Goal: Navigation & Orientation: Find specific page/section

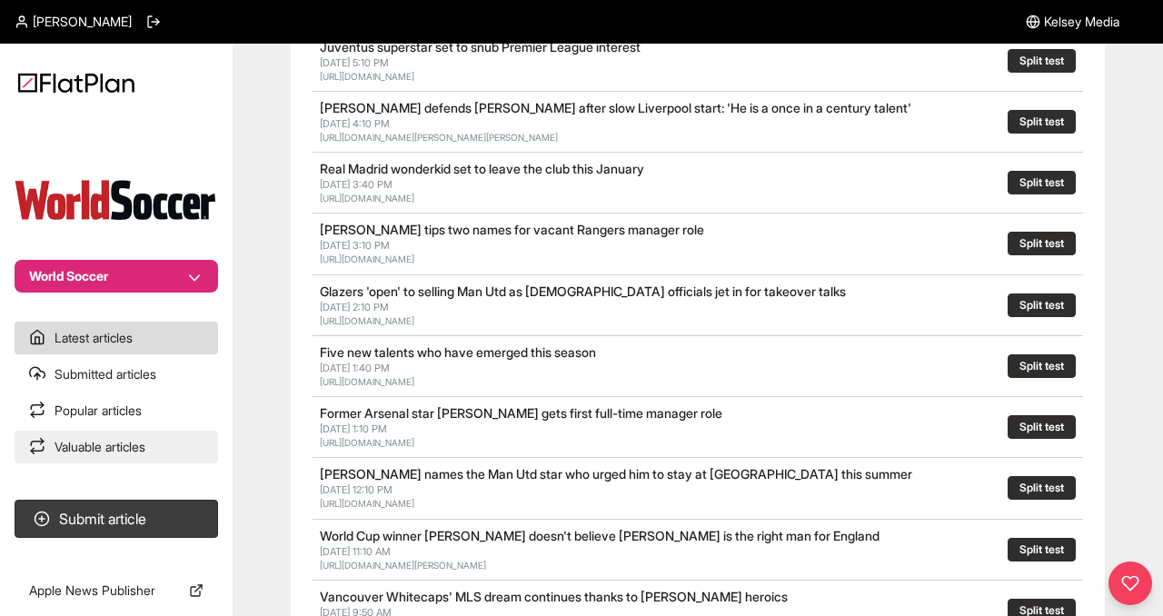
scroll to position [311, 0]
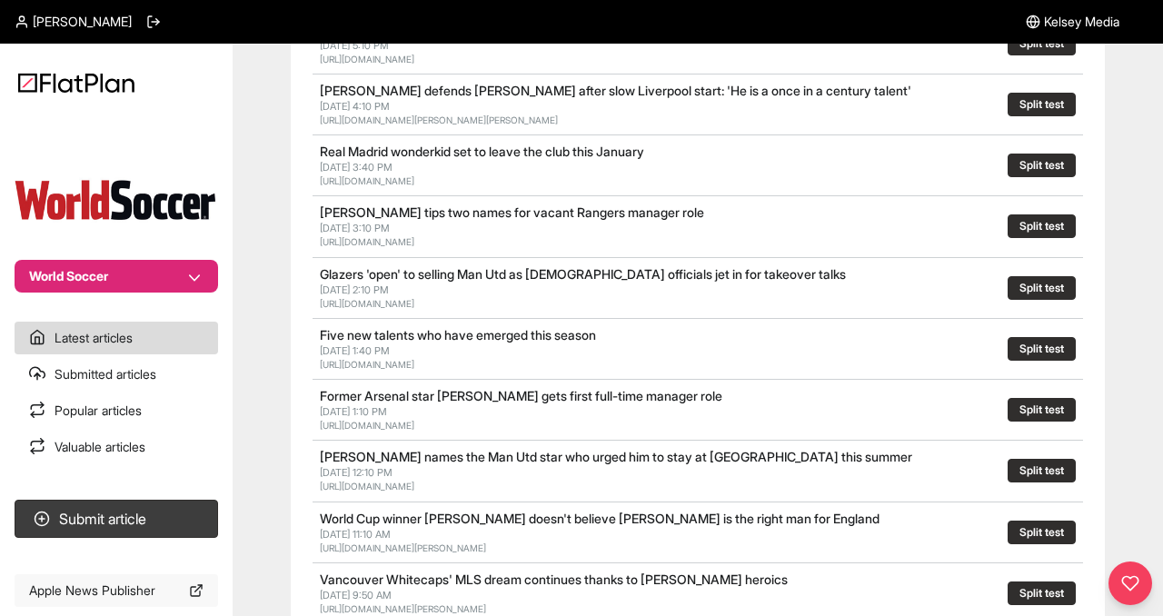
click at [114, 585] on link "Apple News Publisher" at bounding box center [117, 590] width 204 height 33
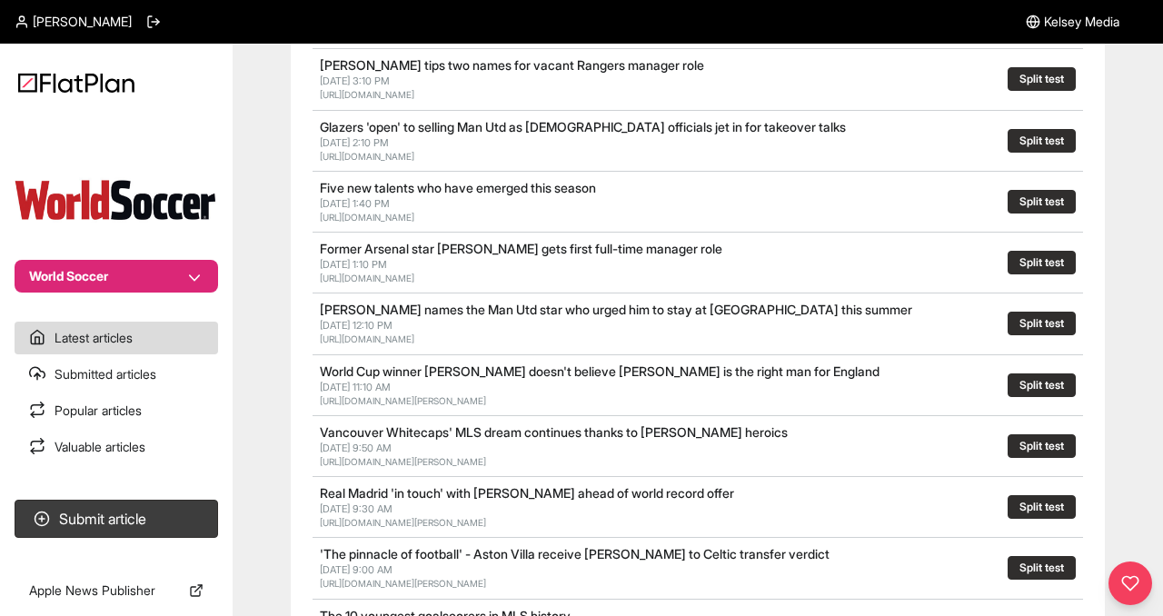
scroll to position [461, 0]
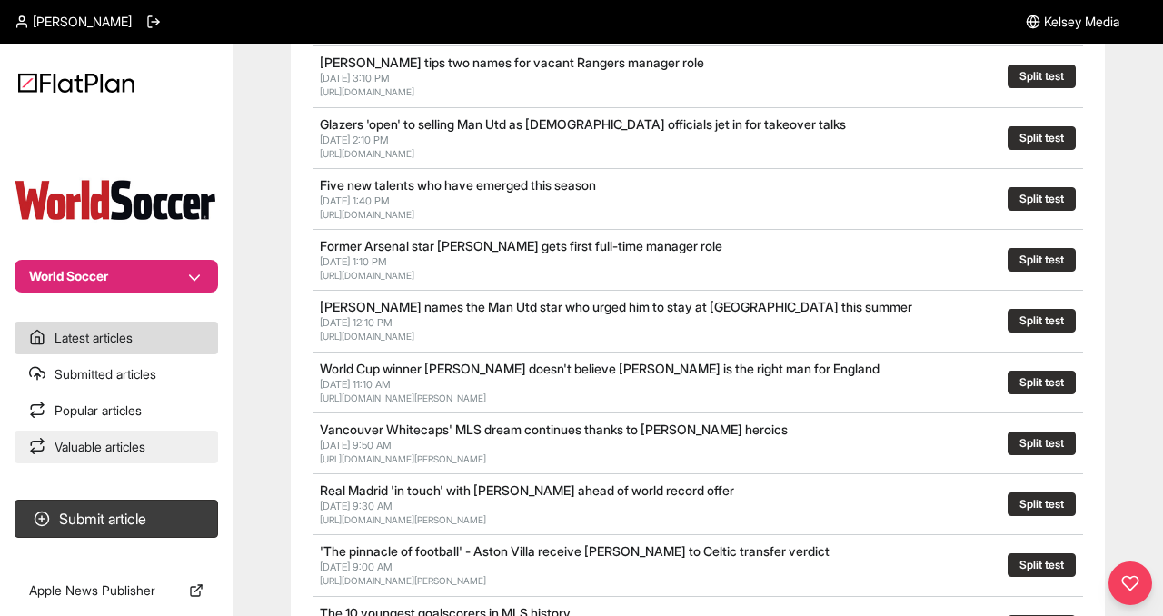
click at [106, 448] on link "Valuable articles" at bounding box center [117, 447] width 204 height 33
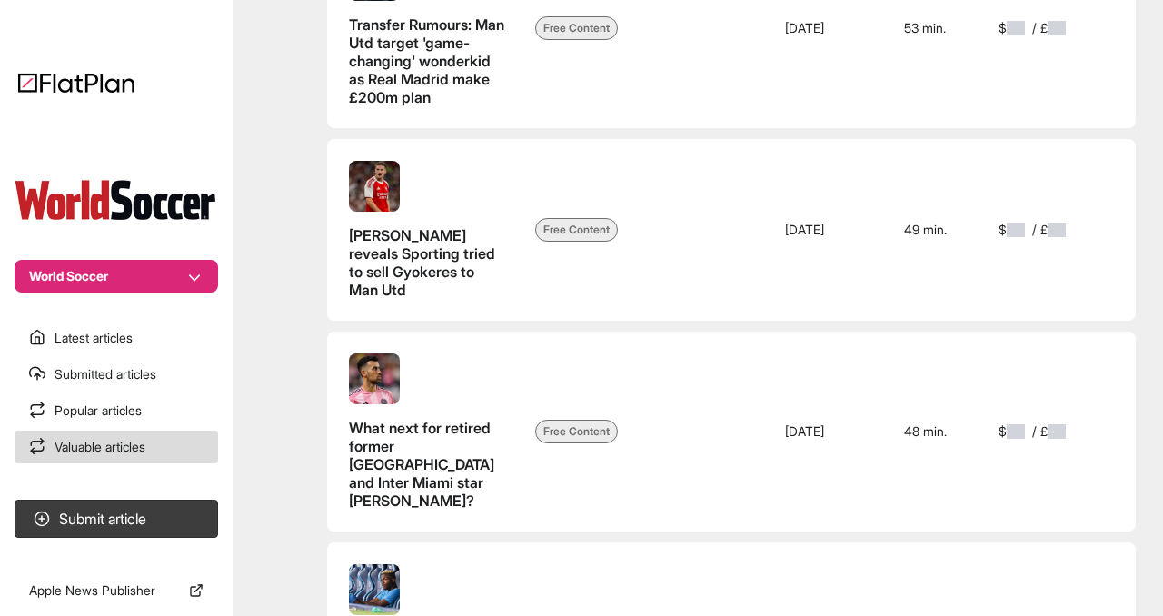
scroll to position [5356, 0]
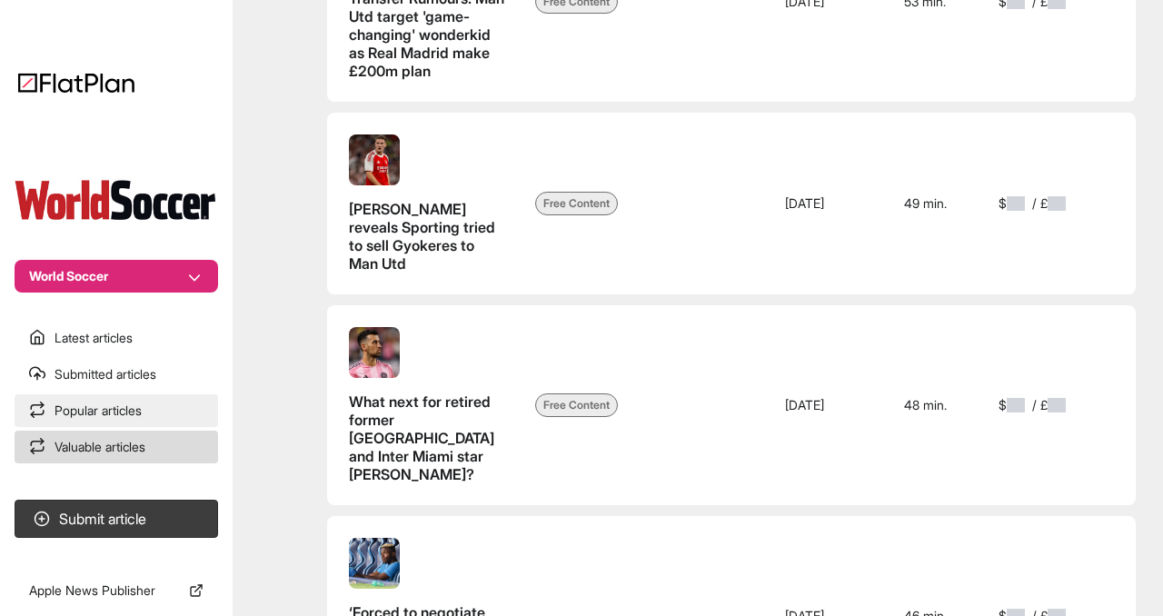
click at [111, 413] on link "Popular articles" at bounding box center [117, 410] width 204 height 33
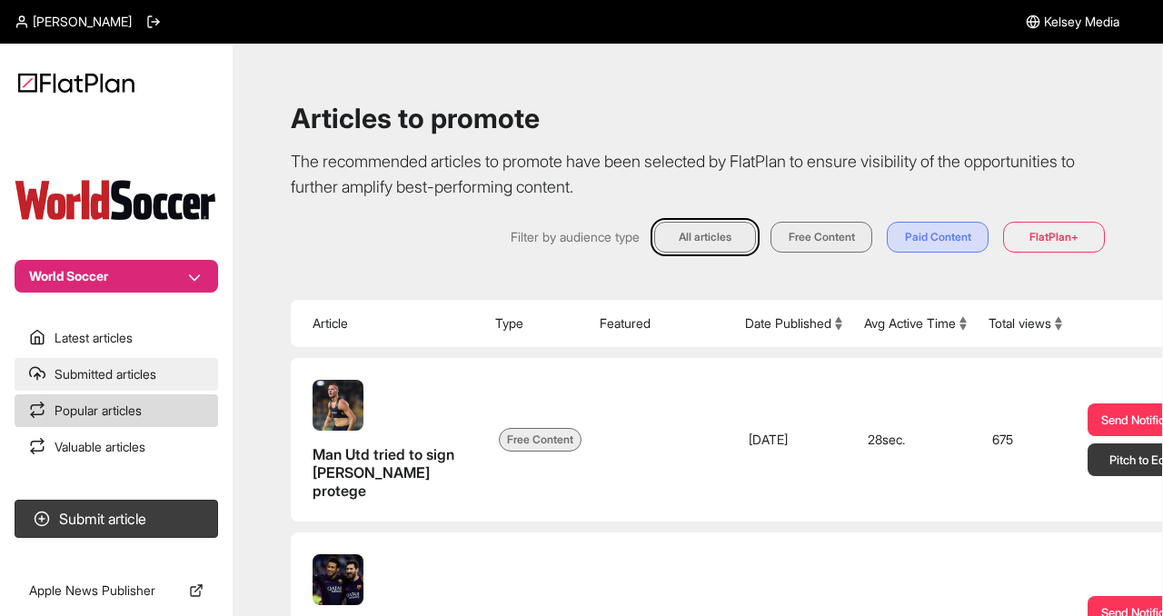
click at [101, 377] on link "Submitted articles" at bounding box center [117, 374] width 204 height 33
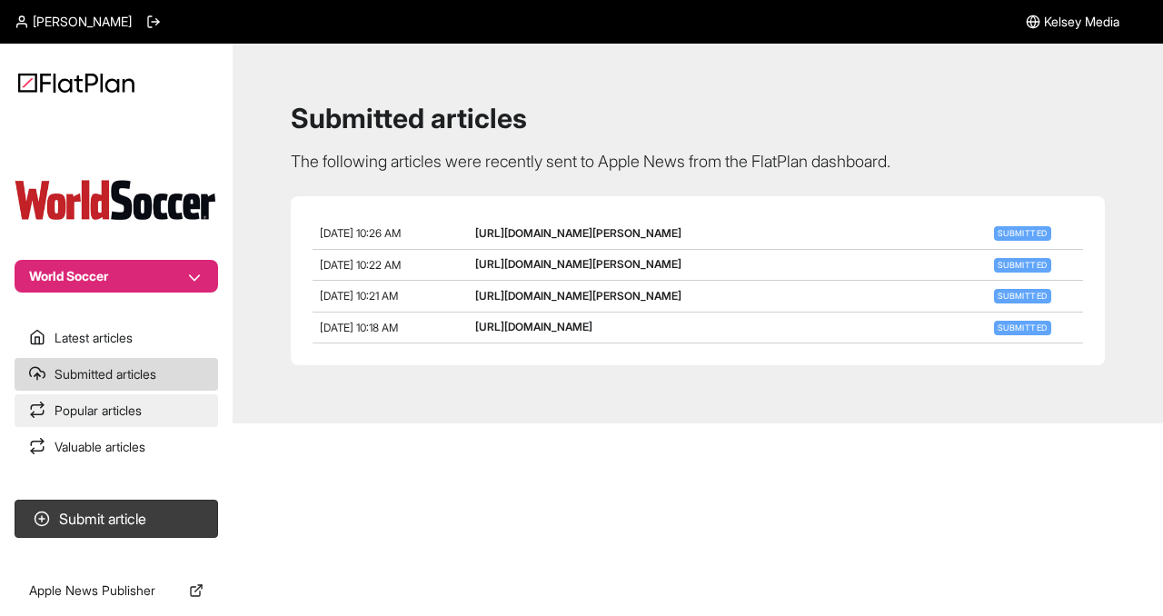
click at [96, 413] on link "Popular articles" at bounding box center [117, 410] width 204 height 33
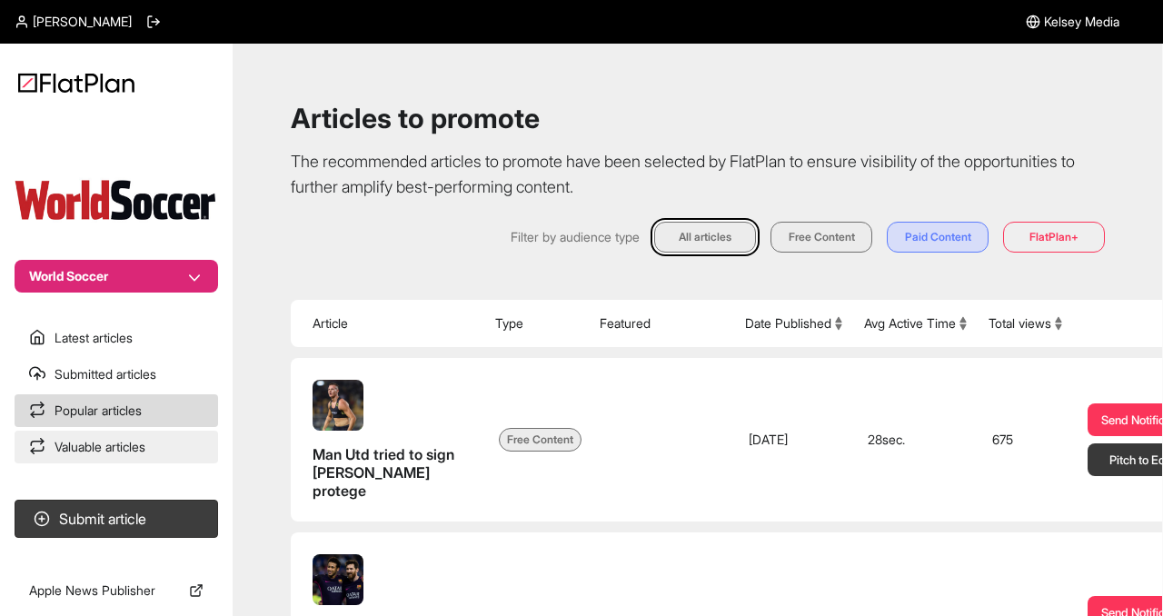
click at [143, 446] on link "Valuable articles" at bounding box center [117, 447] width 204 height 33
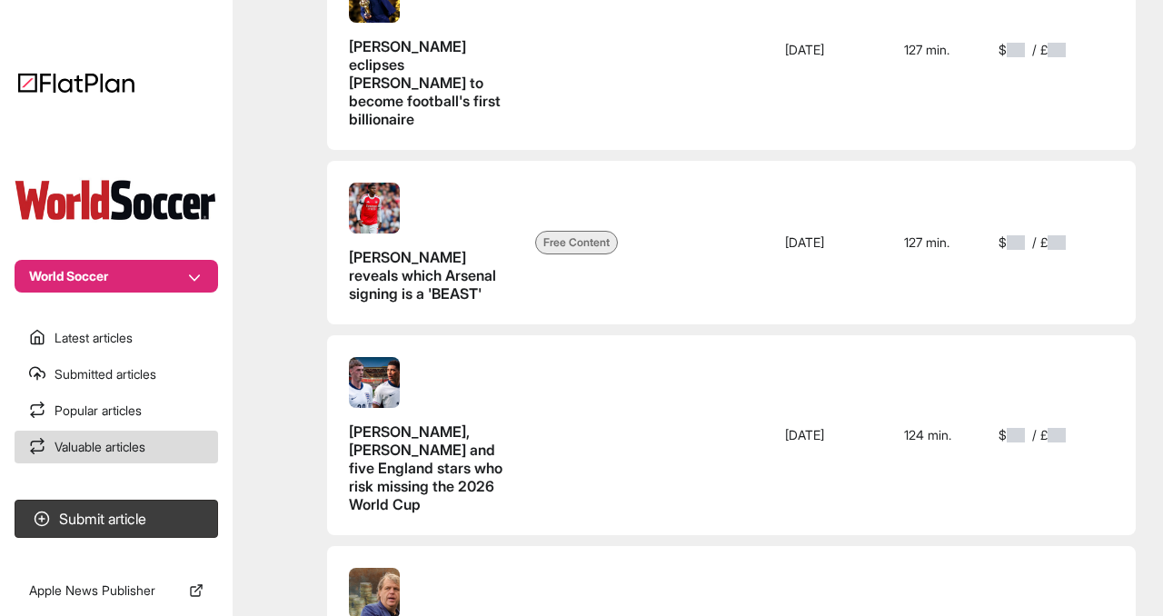
scroll to position [1768, 0]
